Goal: Transaction & Acquisition: Purchase product/service

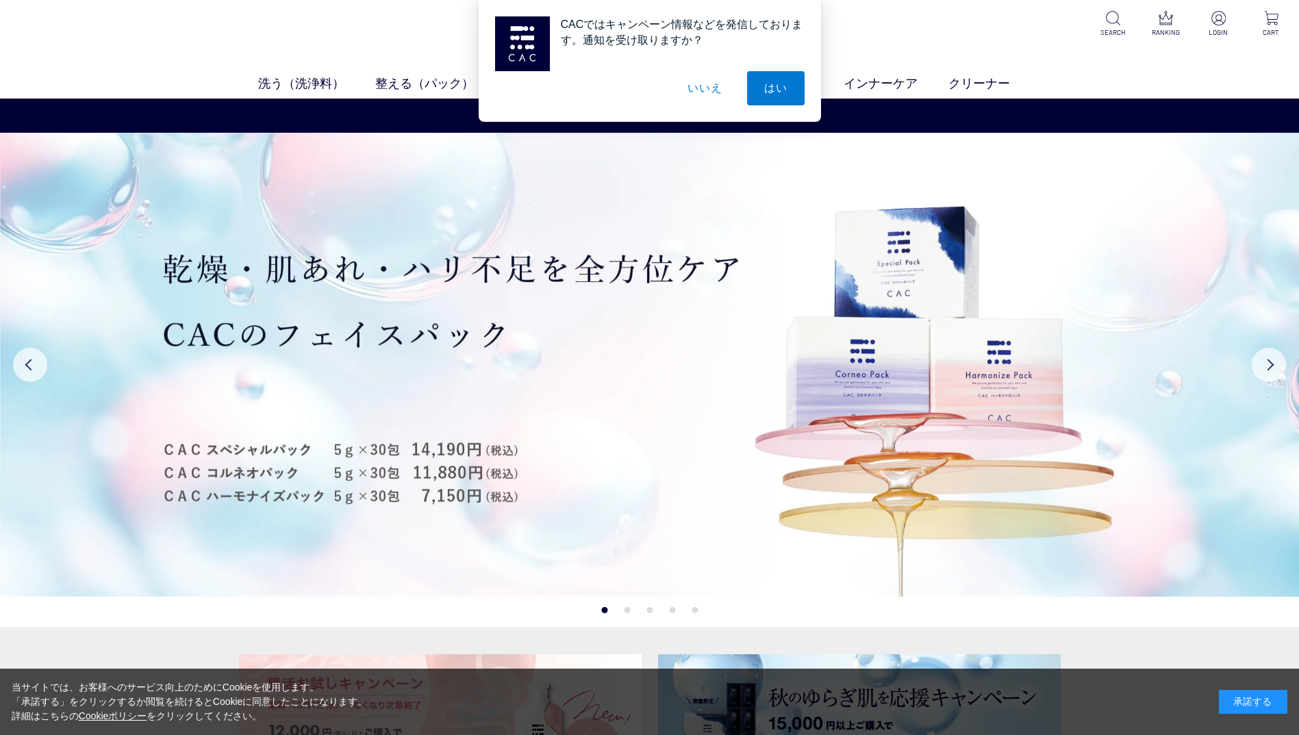
click at [699, 84] on button "いいえ" at bounding box center [704, 88] width 68 height 34
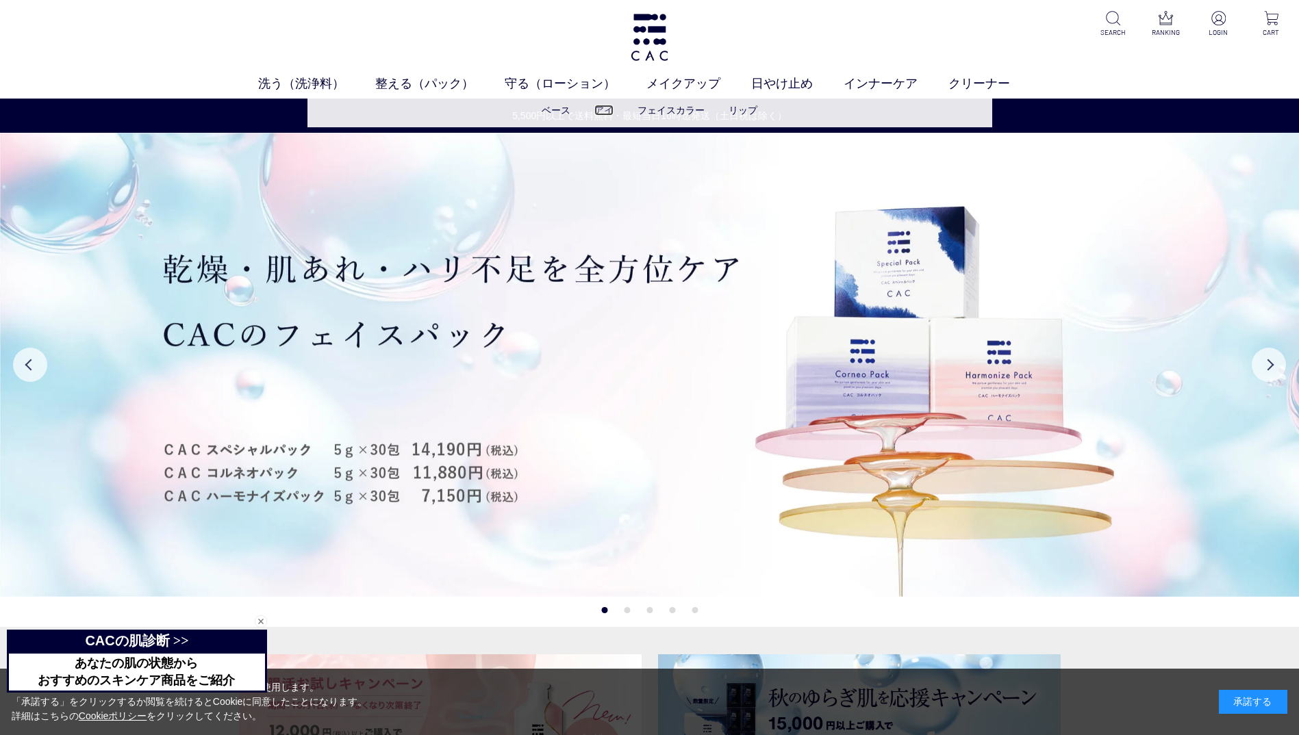
click at [603, 113] on link "アイ" at bounding box center [603, 110] width 19 height 11
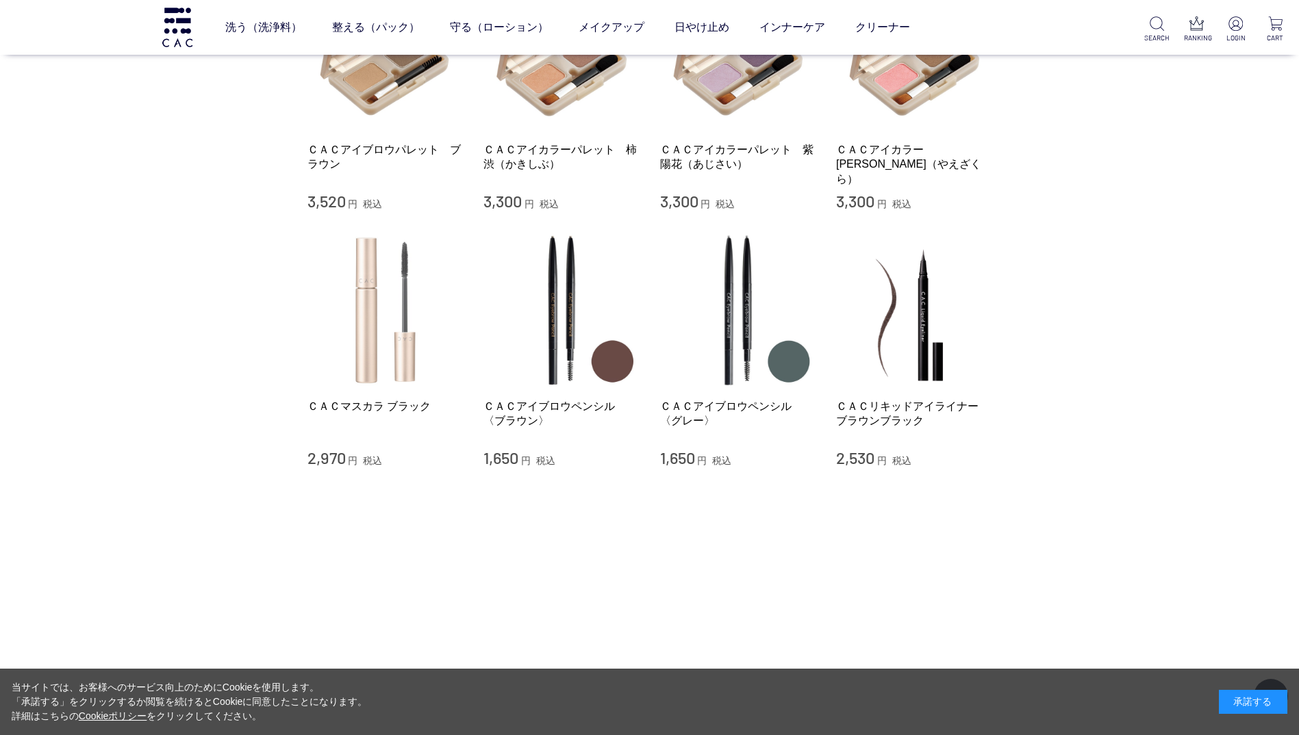
scroll to position [137, 0]
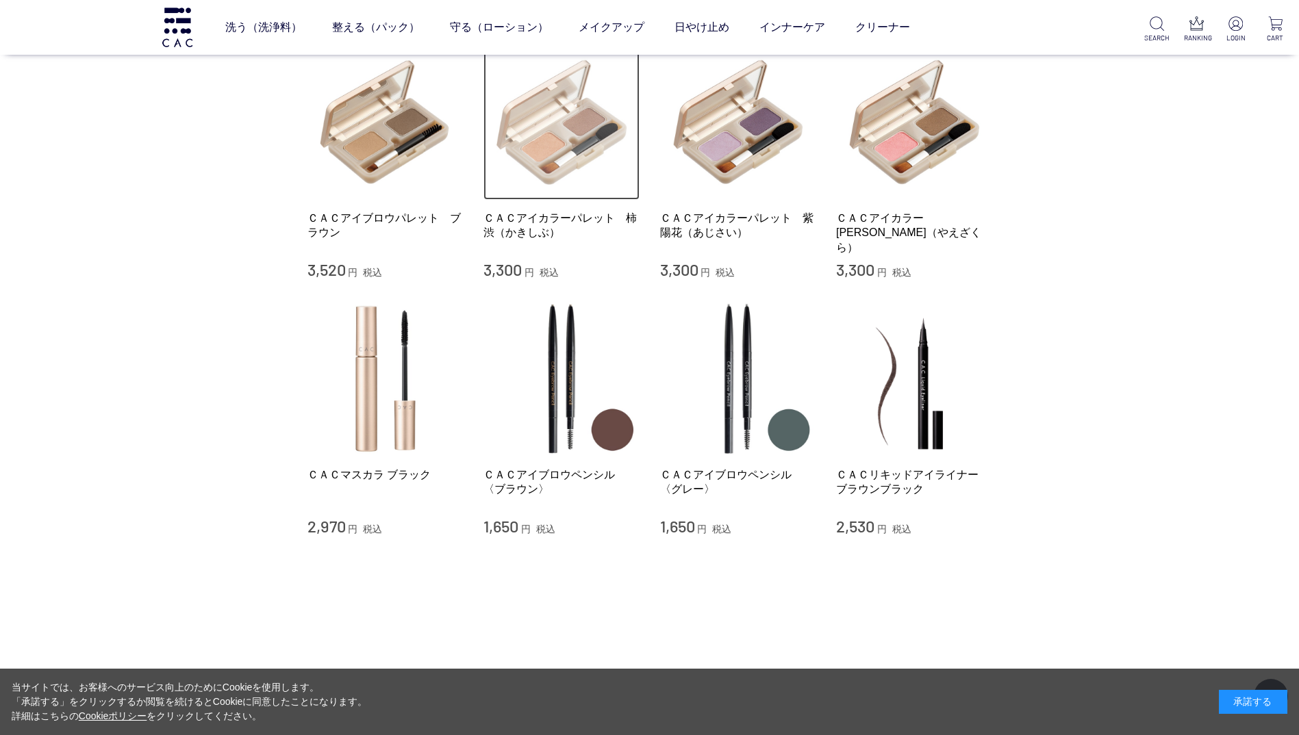
click at [553, 158] on img at bounding box center [561, 123] width 156 height 156
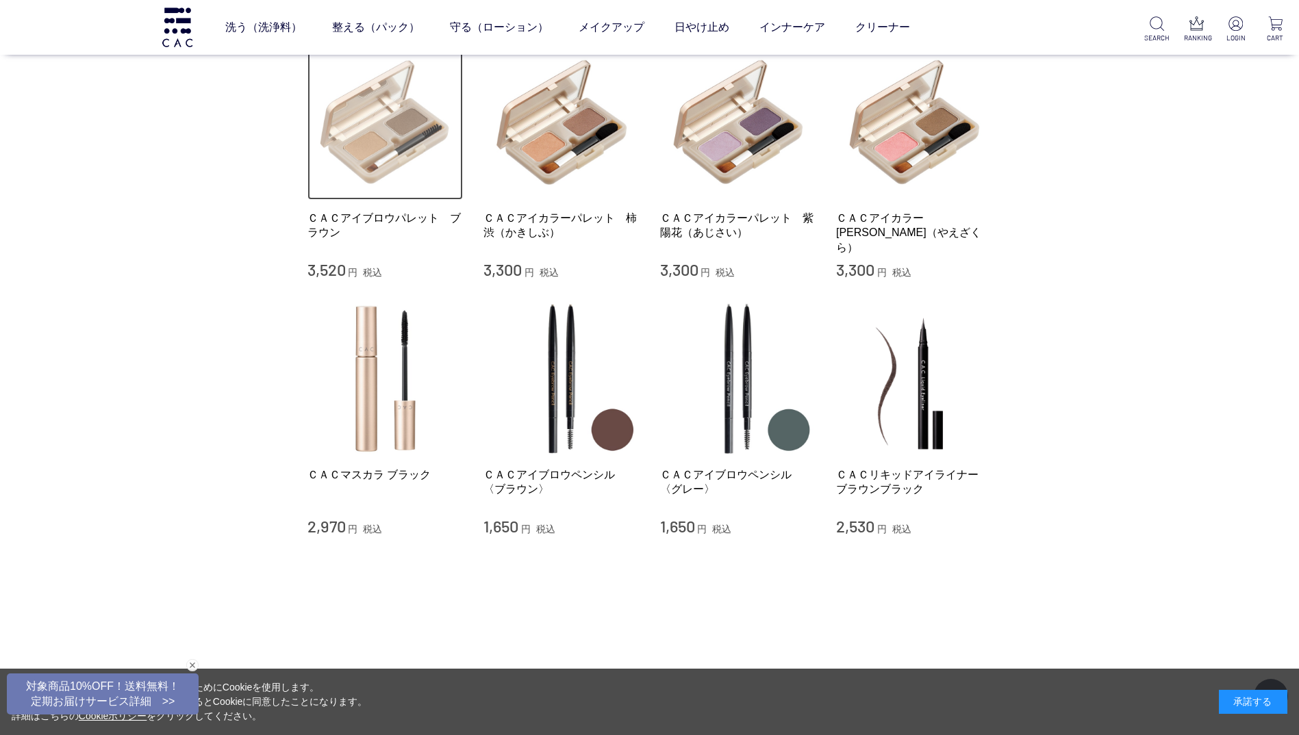
click at [364, 167] on img at bounding box center [385, 123] width 156 height 156
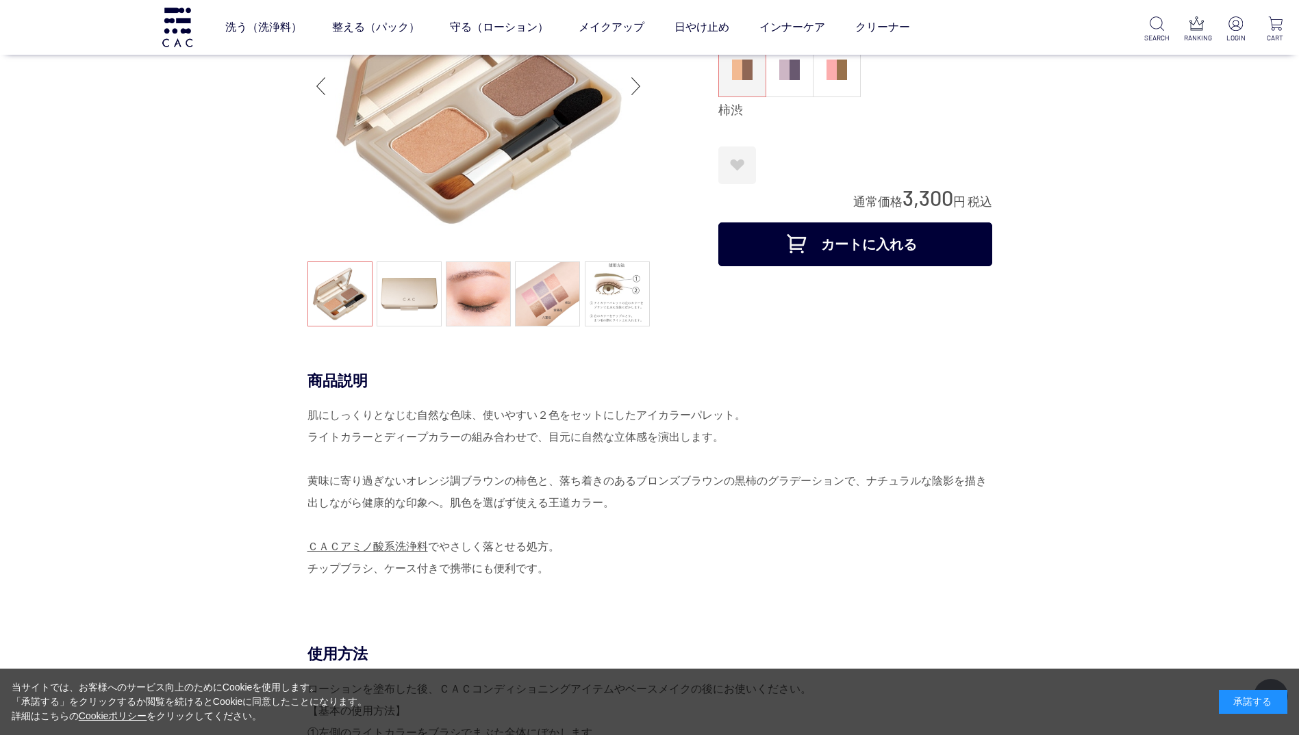
scroll to position [137, 0]
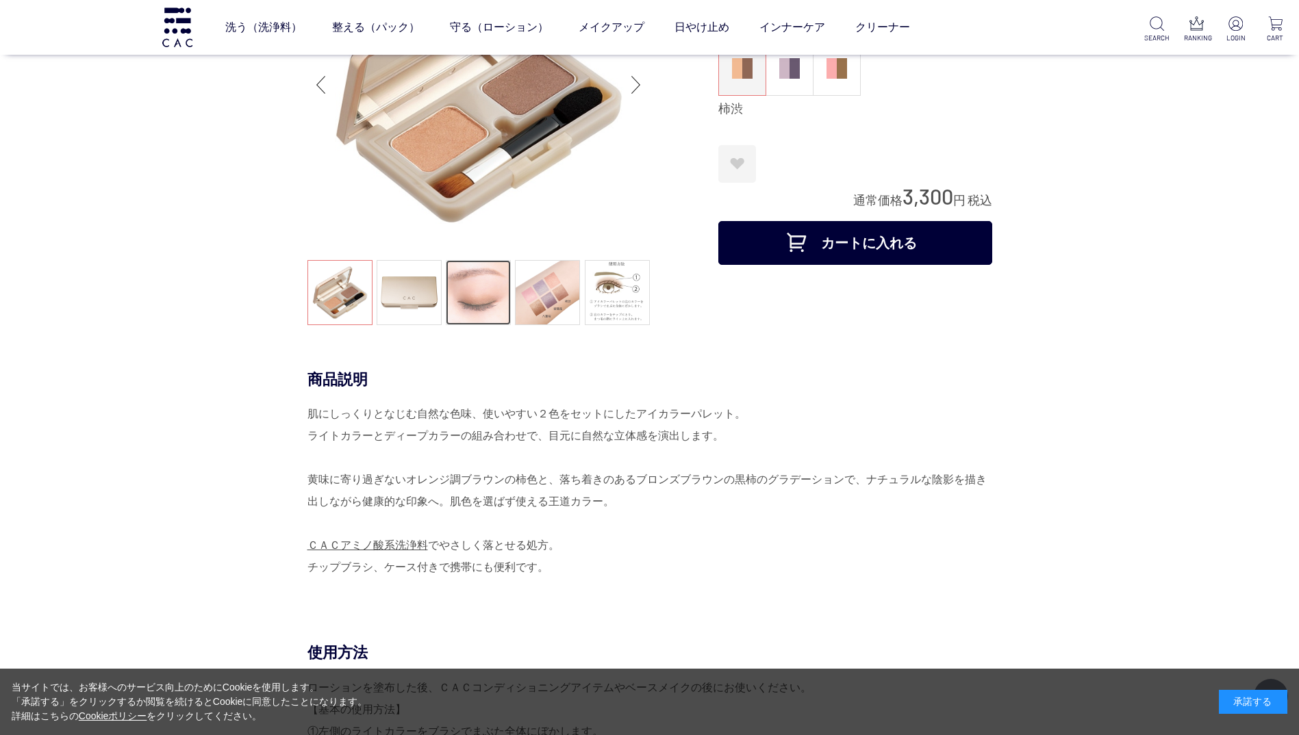
click at [481, 313] on link at bounding box center [478, 292] width 65 height 65
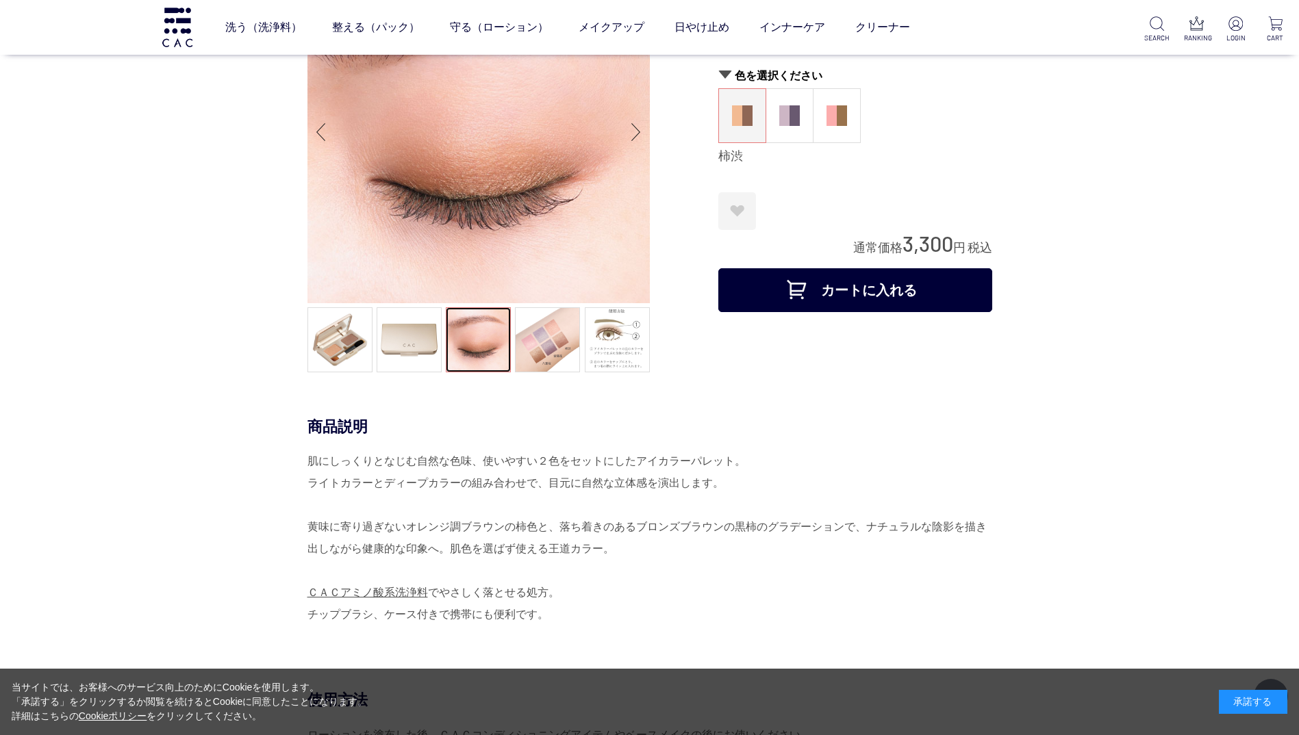
scroll to position [68, 0]
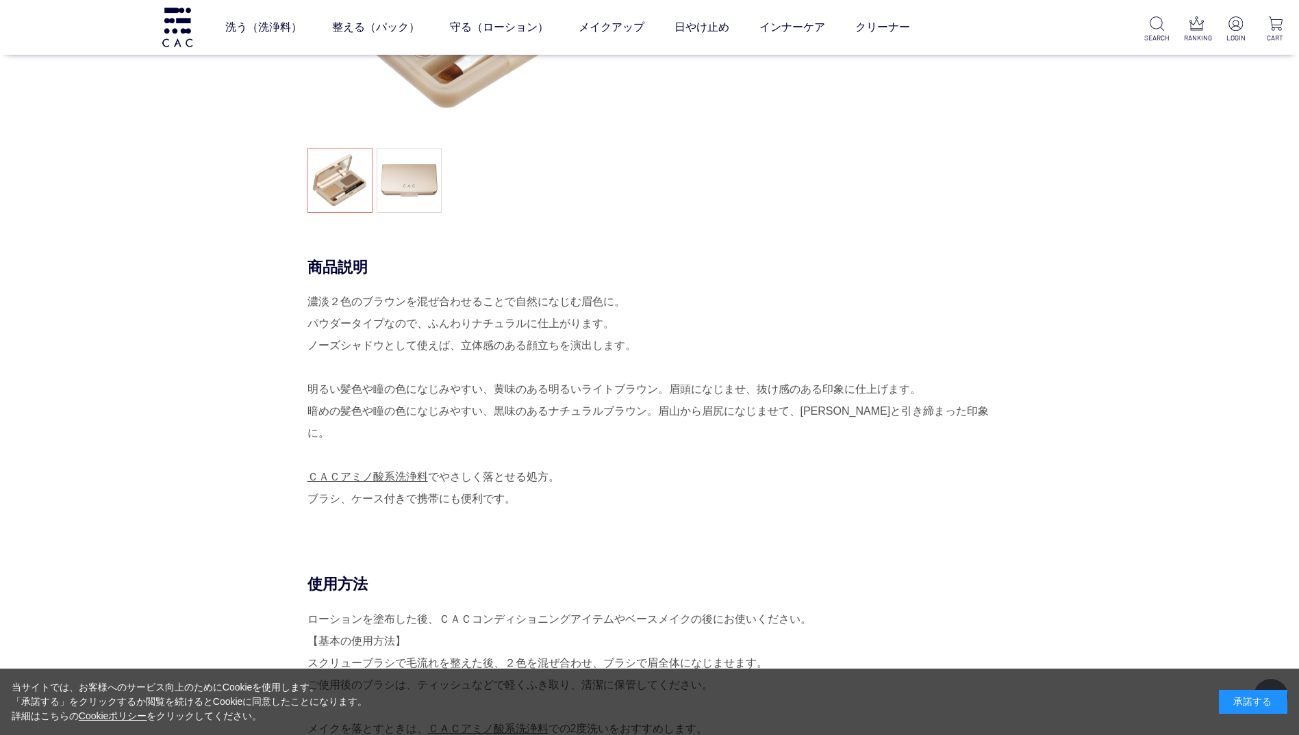
scroll to position [274, 0]
